Goal: Check status: Check status

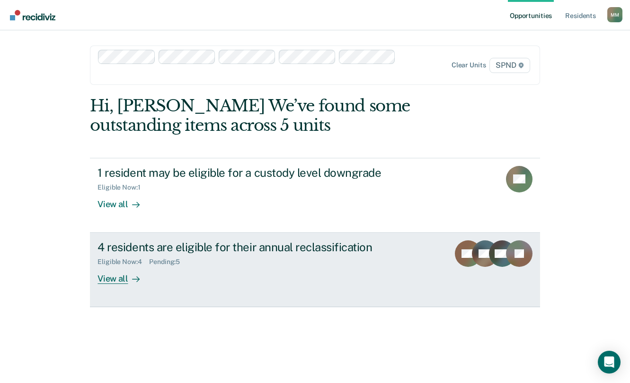
click at [113, 279] on div "View all" at bounding box center [124, 275] width 53 height 18
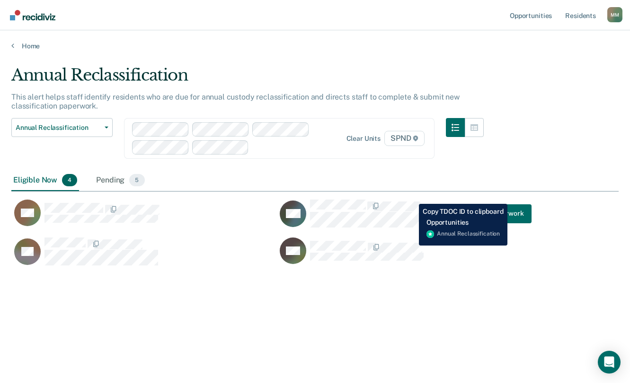
scroll to position [239, 600]
